Goal: Task Accomplishment & Management: Manage account settings

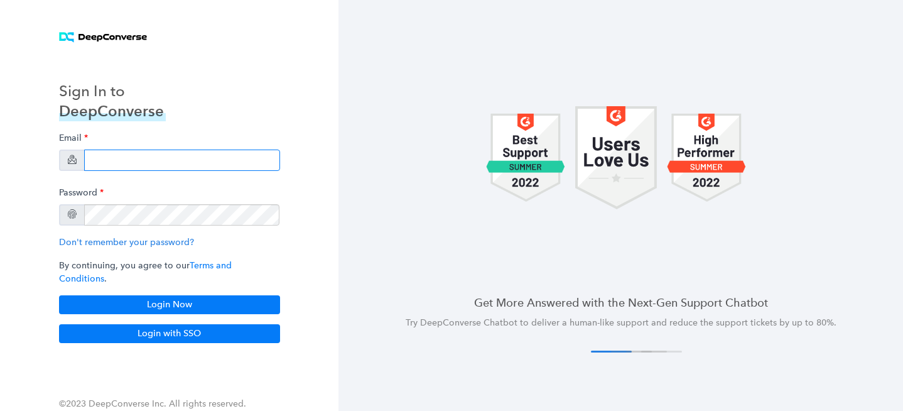
click at [178, 167] on input "email" at bounding box center [182, 159] width 196 height 21
type input "[EMAIL_ADDRESS][PERSON_NAME][DOMAIN_NAME]"
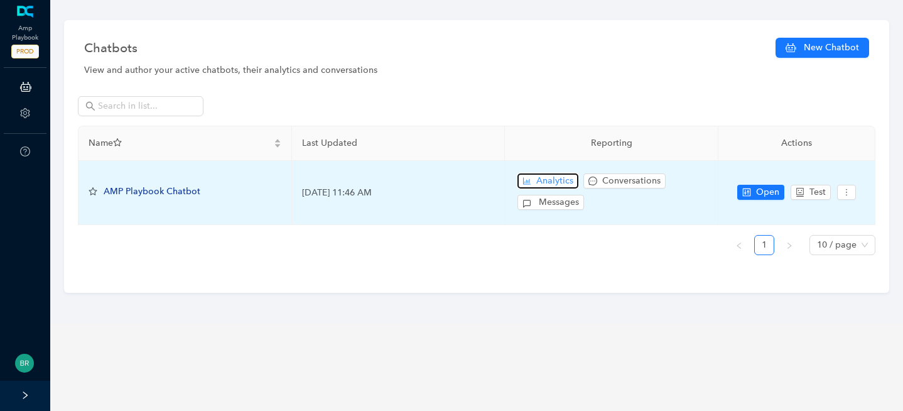
click at [552, 180] on span "Analytics" at bounding box center [554, 181] width 37 height 14
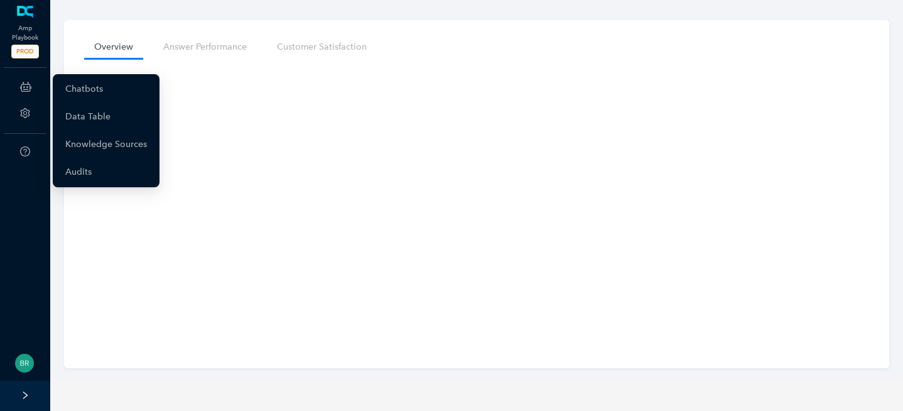
click at [21, 84] on icon at bounding box center [25, 86] width 11 height 25
click at [103, 89] on link "Chatbots" at bounding box center [84, 89] width 38 height 25
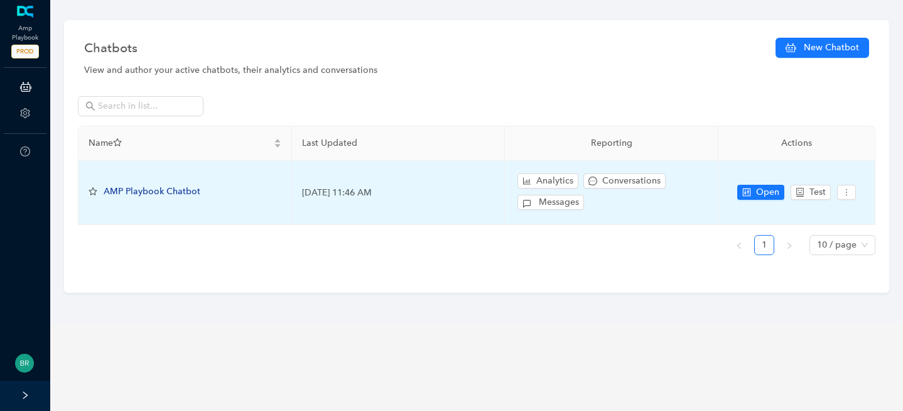
click at [155, 190] on span "AMP Playbook Chatbot" at bounding box center [152, 191] width 97 height 11
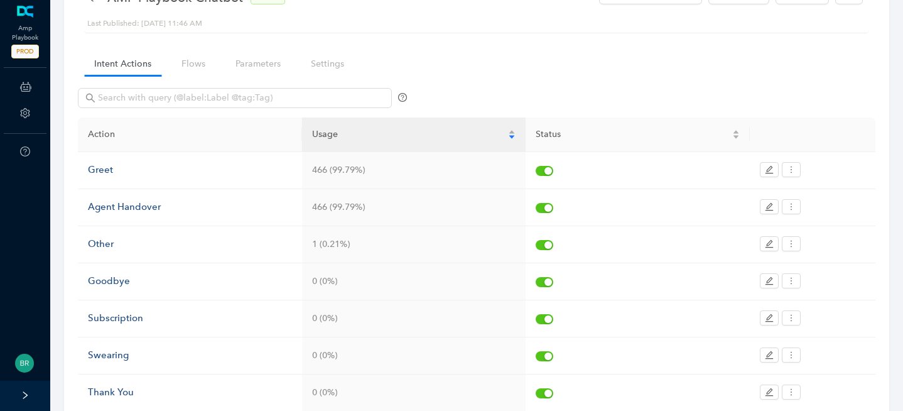
scroll to position [35, 0]
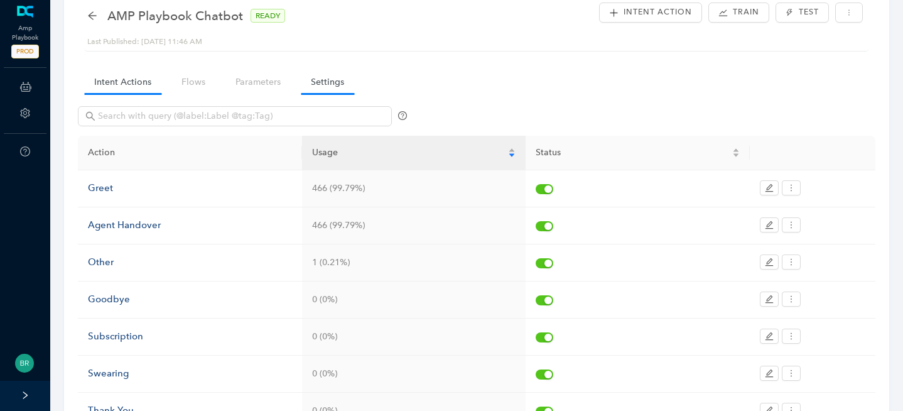
click at [329, 87] on link "Settings" at bounding box center [327, 81] width 53 height 23
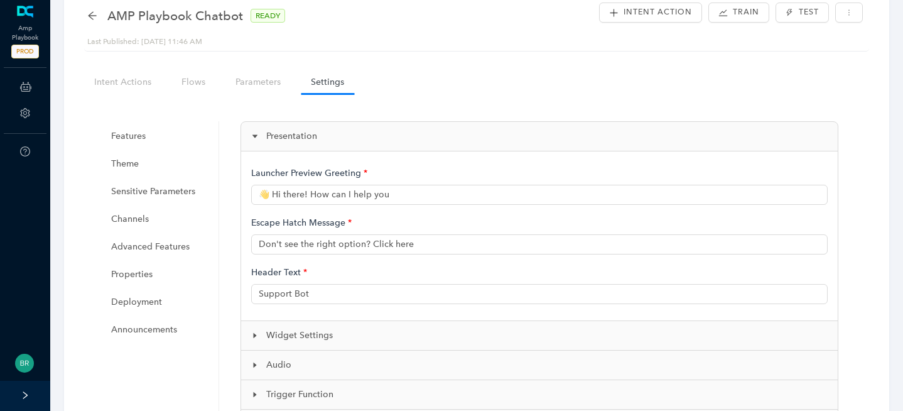
type input "Hi there! How can I help you?"
type input "This isn't helpful"
type input "AMP Support"
click at [136, 349] on ul "Features Theme Sensitive Parameters Channels Advanced Features Properties Deplo…" at bounding box center [157, 280] width 126 height 318
click at [146, 334] on span "Announcements" at bounding box center [158, 329] width 95 height 25
